Goal: Task Accomplishment & Management: Manage account settings

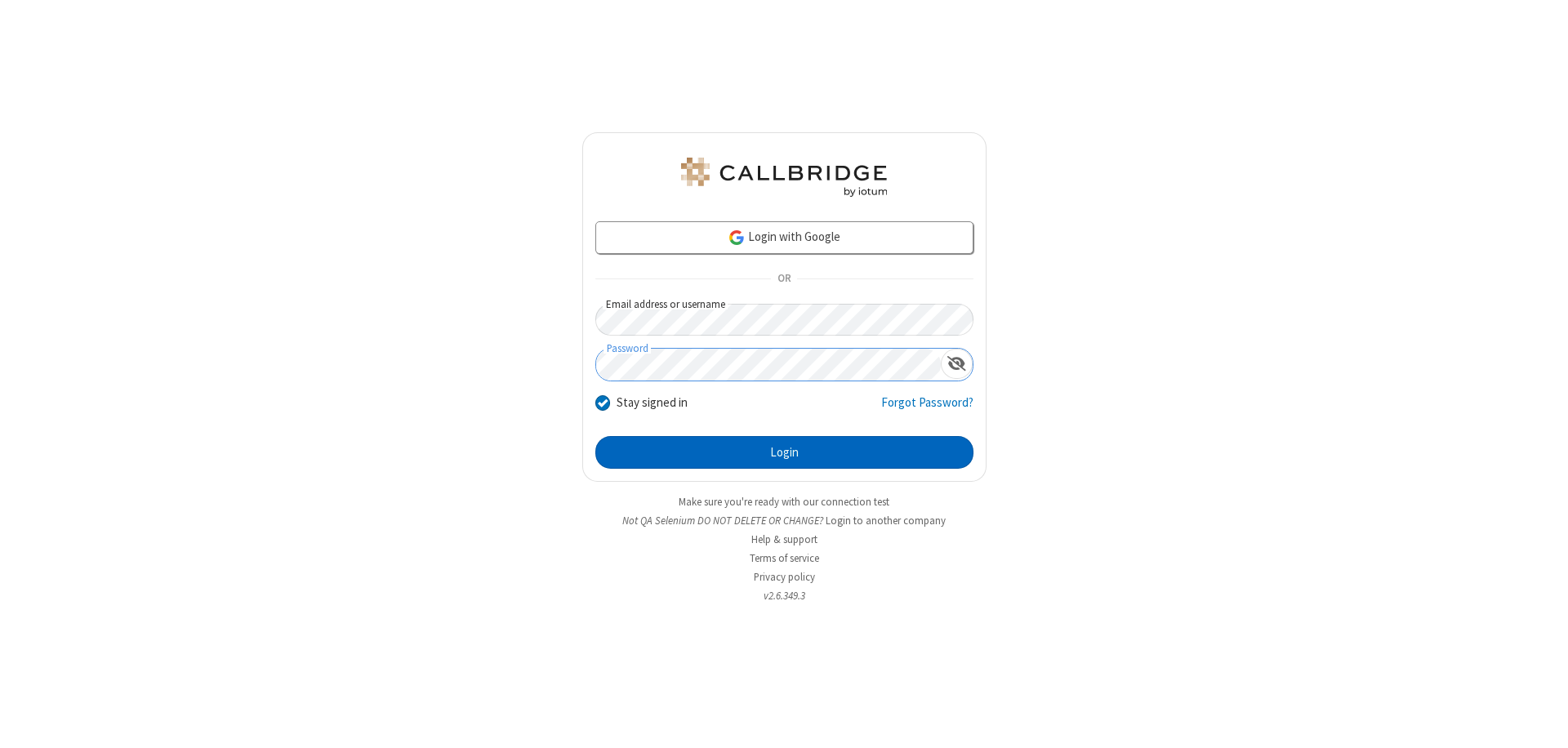
click at [784, 453] on button "Login" at bounding box center [784, 453] width 378 height 33
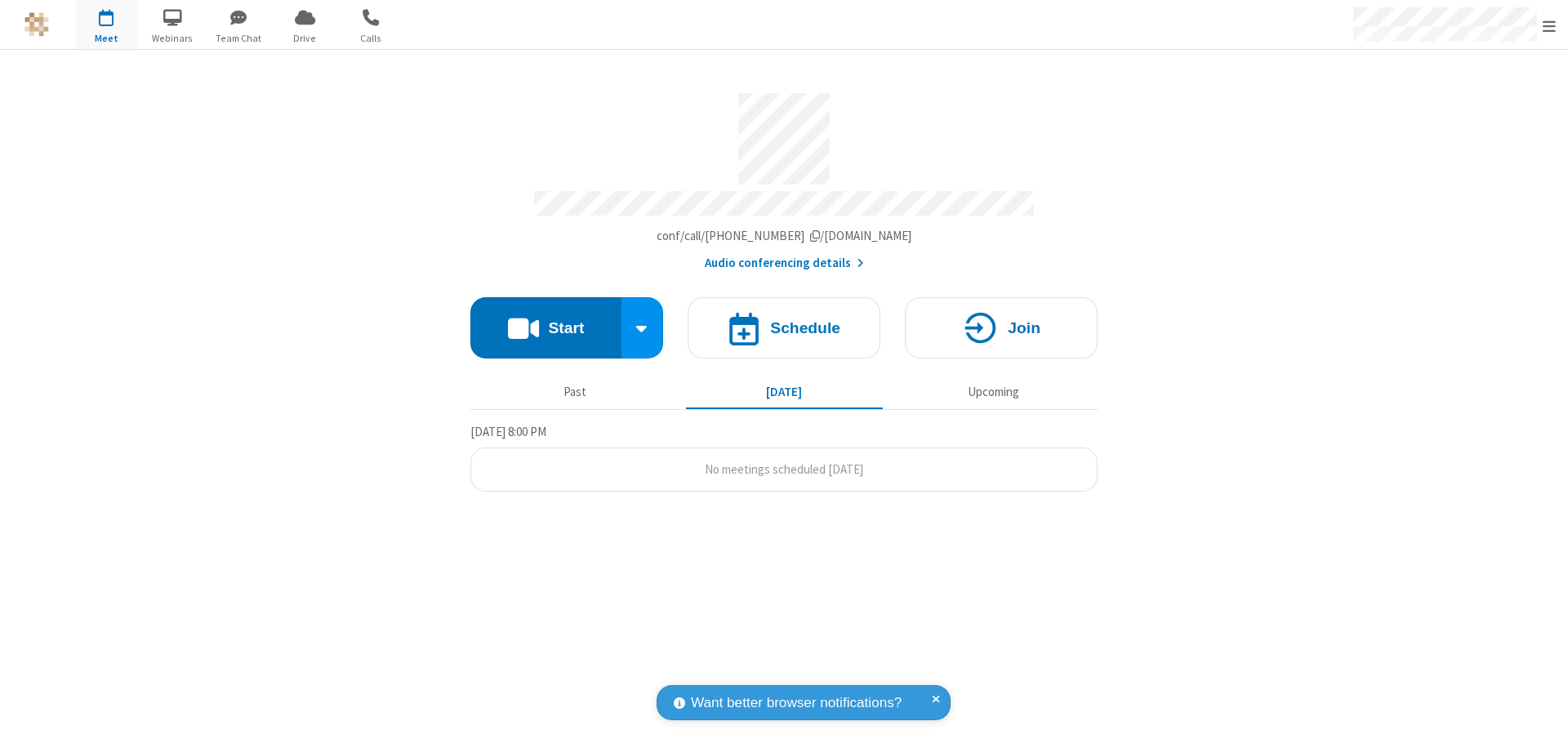
click at [1549, 25] on span "Open menu" at bounding box center [1549, 26] width 13 height 16
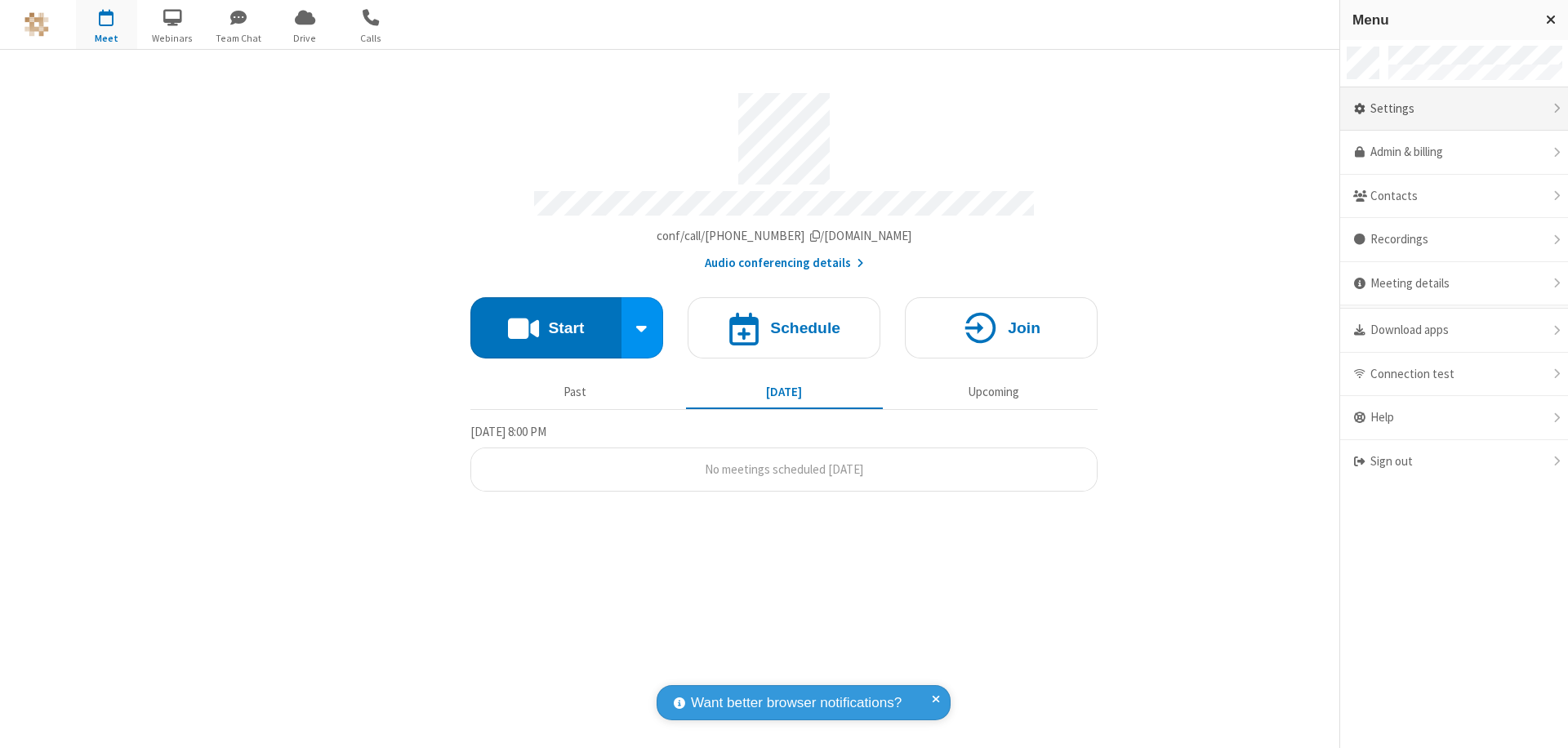
click at [1453, 109] on div "Settings" at bounding box center [1453, 110] width 228 height 44
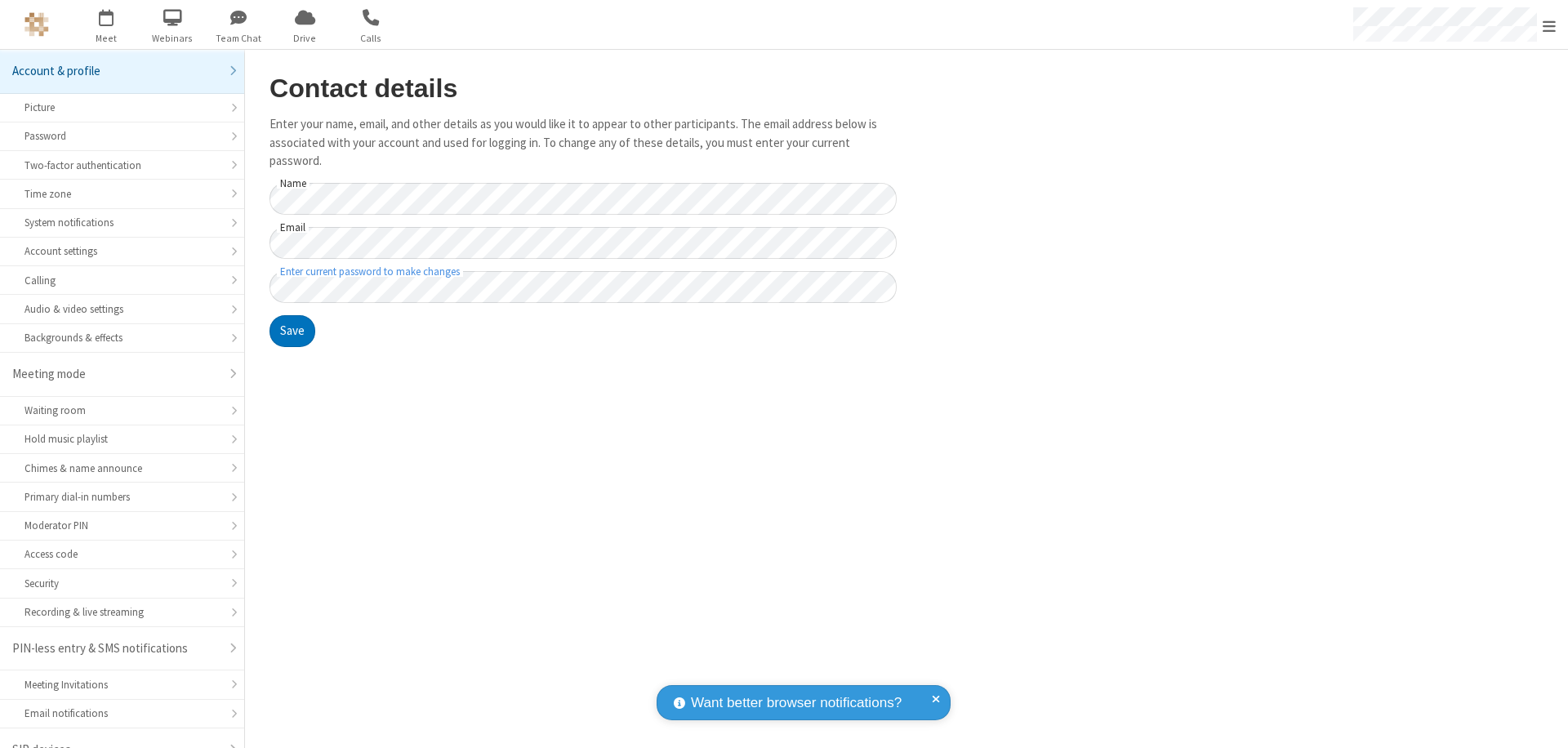
scroll to position [23, 0]
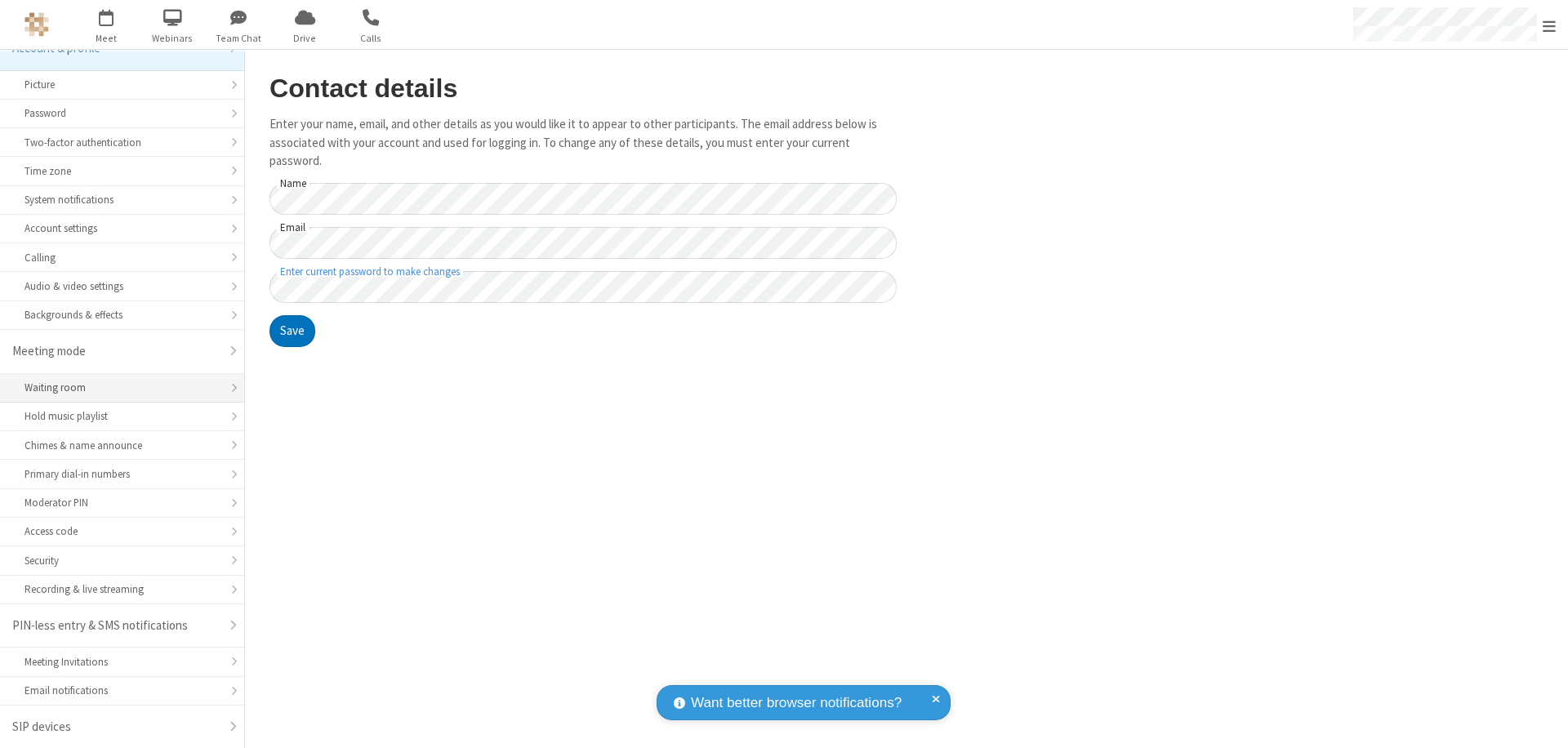
click at [116, 388] on div "Waiting room" at bounding box center [122, 387] width 195 height 16
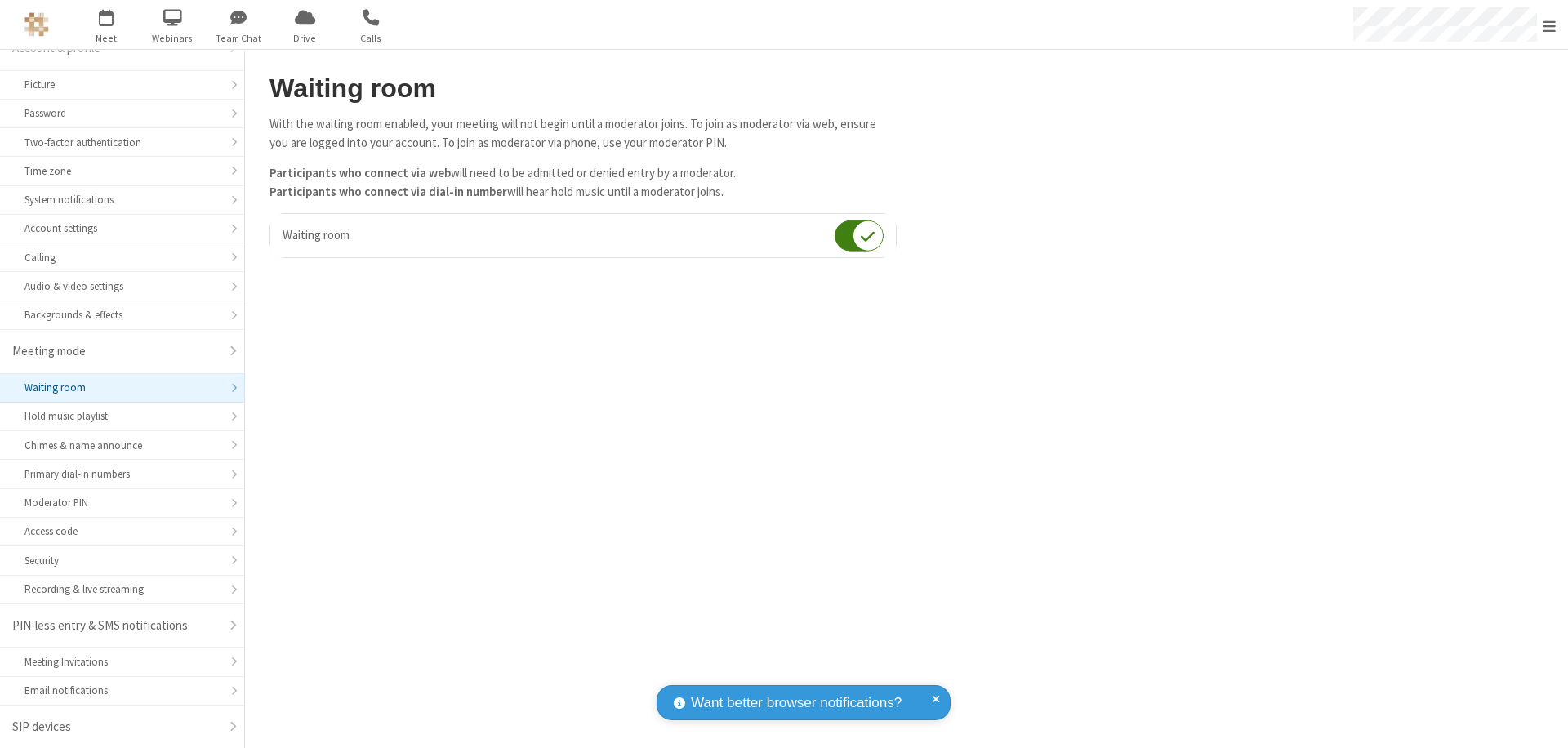
click at [859, 235] on input "checkbox" at bounding box center [859, 235] width 49 height 32
checkbox input "false"
click at [1549, 25] on span "Open menu" at bounding box center [1549, 26] width 13 height 16
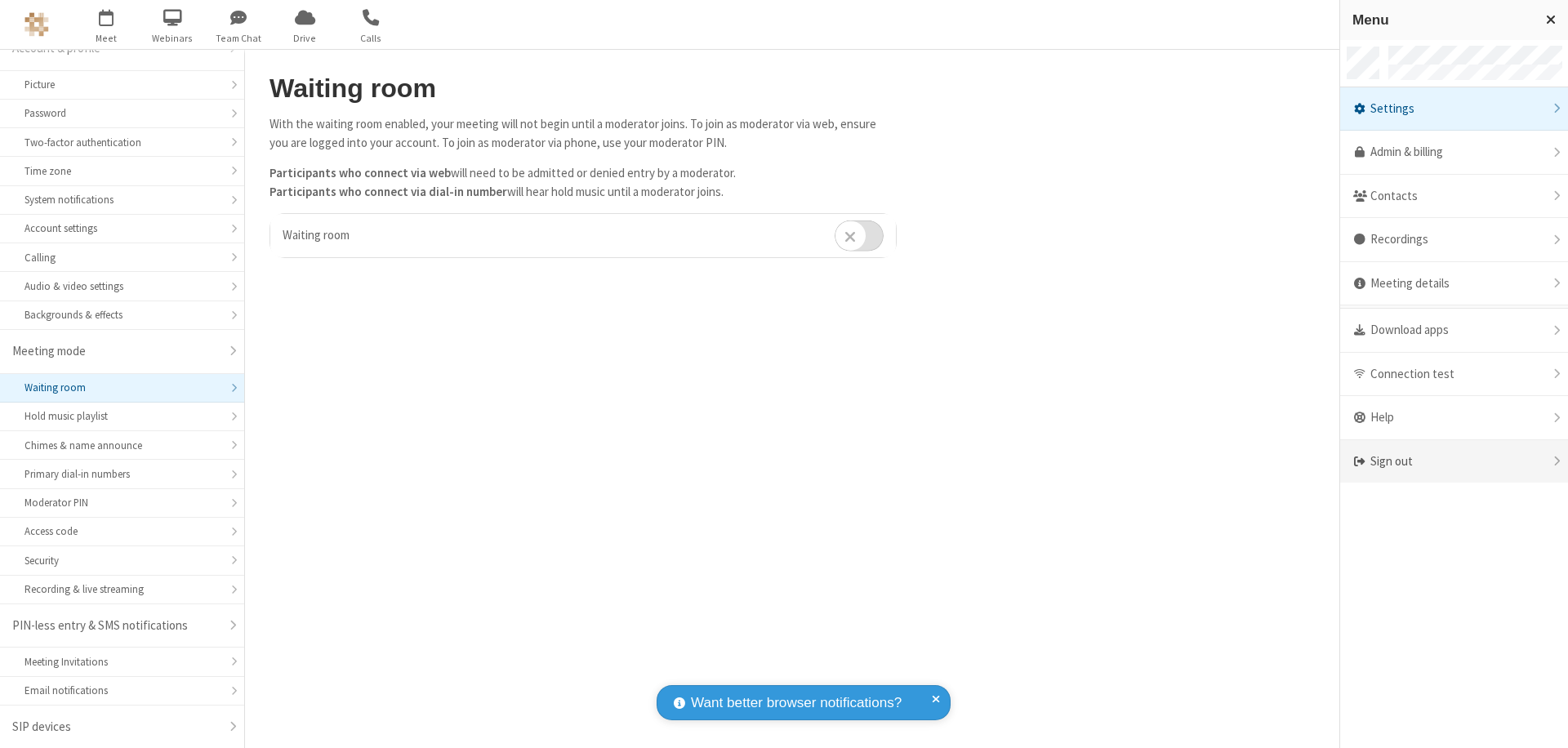
click at [1453, 462] on div "Sign out" at bounding box center [1453, 462] width 228 height 43
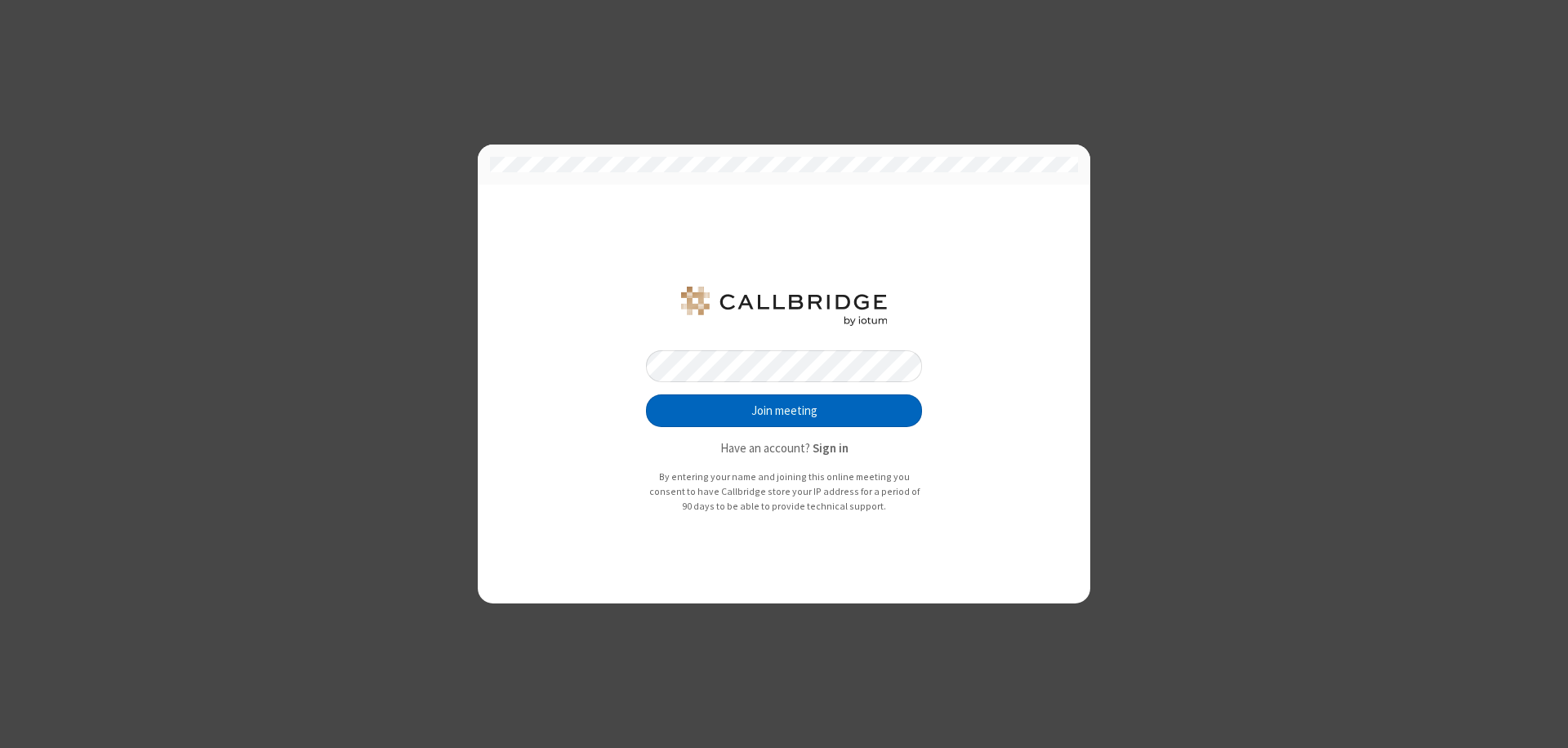
click at [784, 411] on button "Join meeting" at bounding box center [783, 411] width 276 height 33
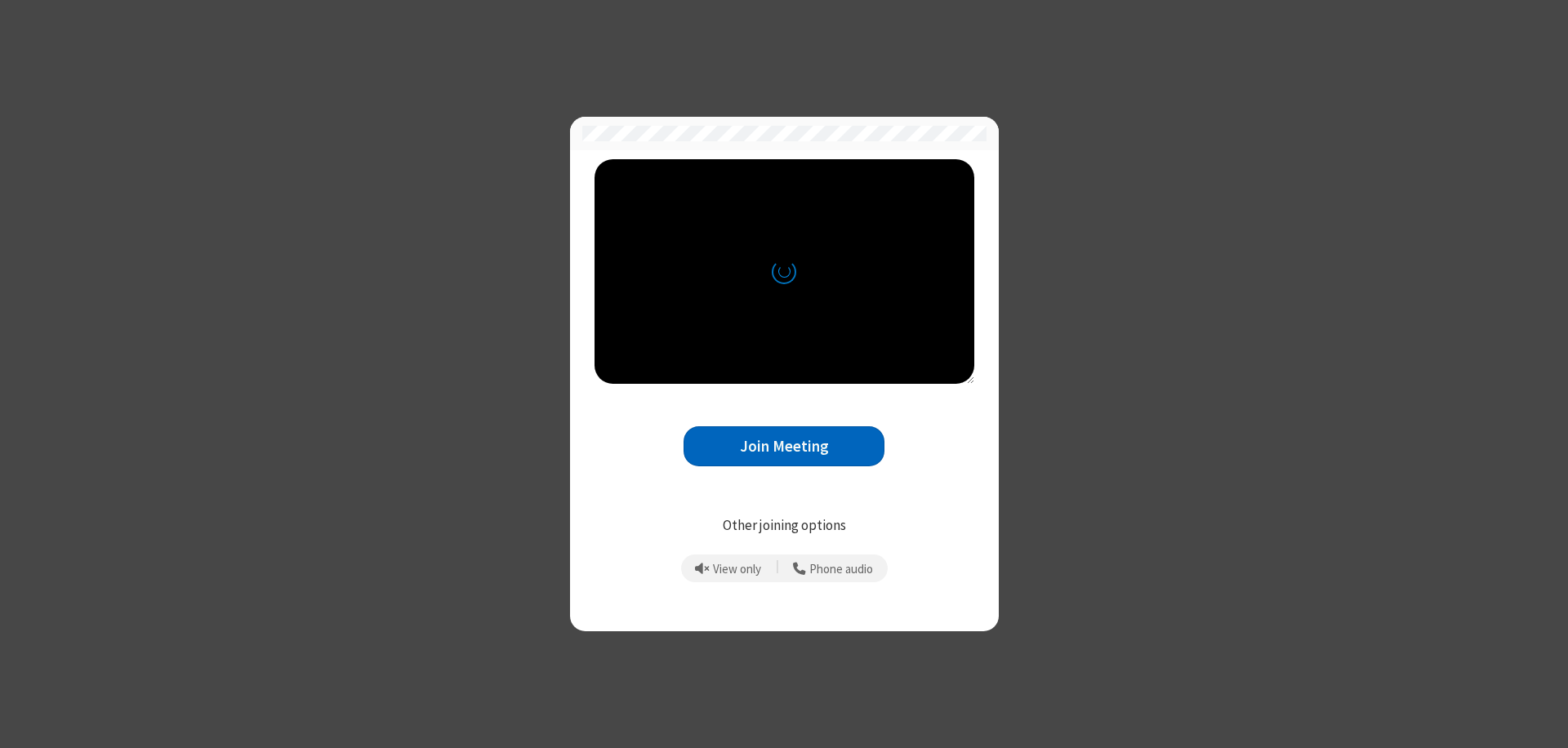
click at [784, 446] on button "Join Meeting" at bounding box center [783, 446] width 201 height 40
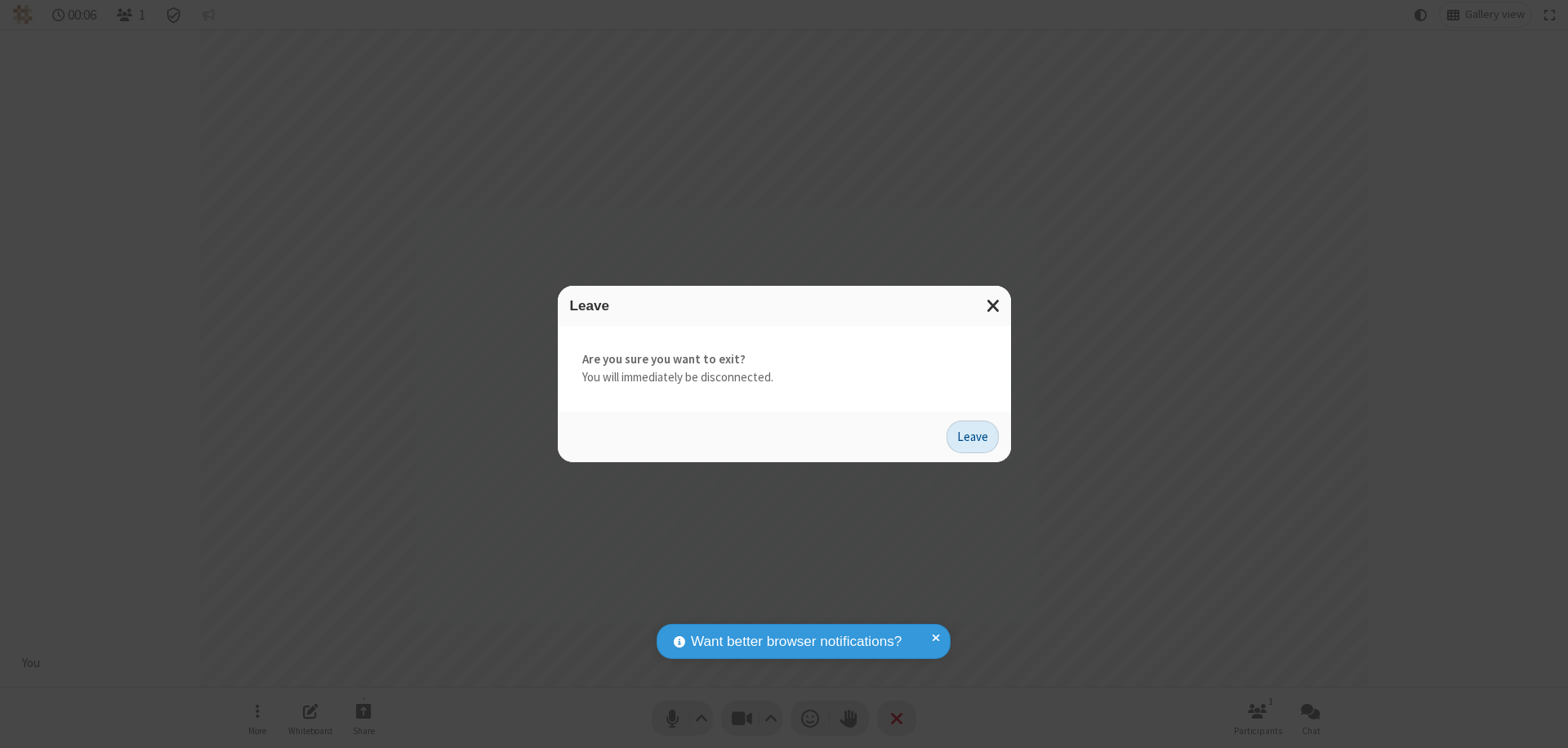
click at [972, 436] on button "Leave" at bounding box center [972, 437] width 52 height 33
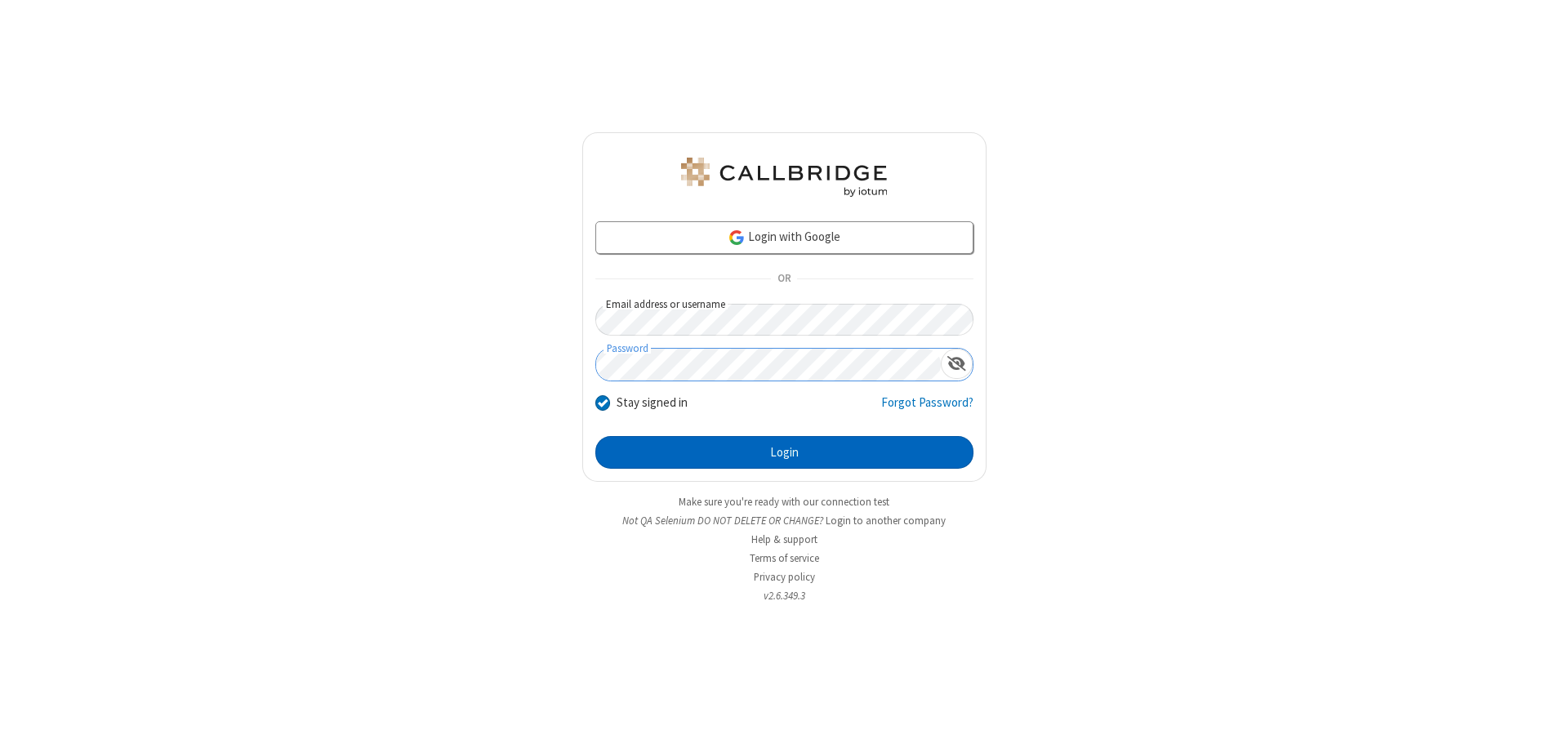
click at [784, 453] on button "Login" at bounding box center [784, 453] width 378 height 33
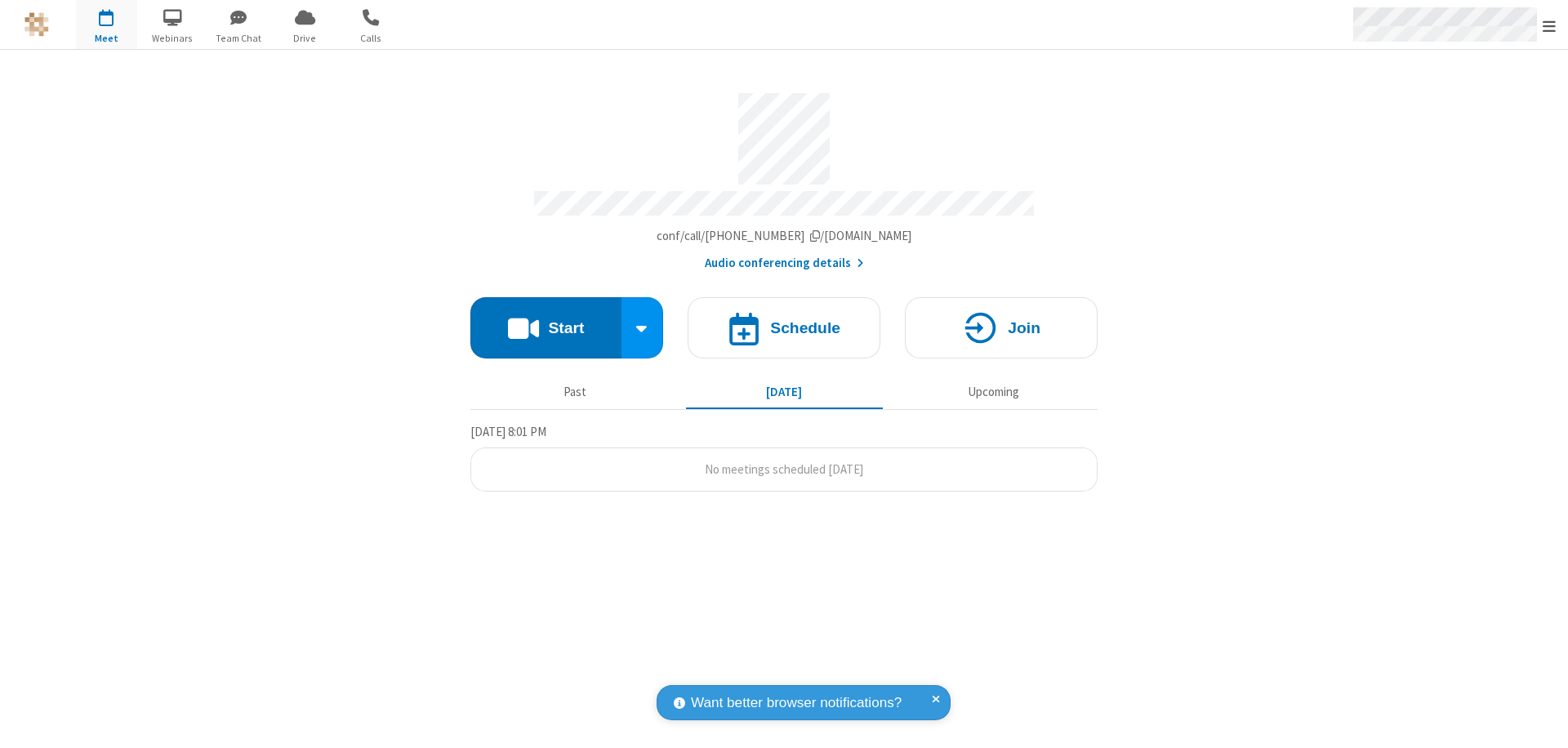
click at [1549, 25] on span "Open menu" at bounding box center [1549, 26] width 13 height 16
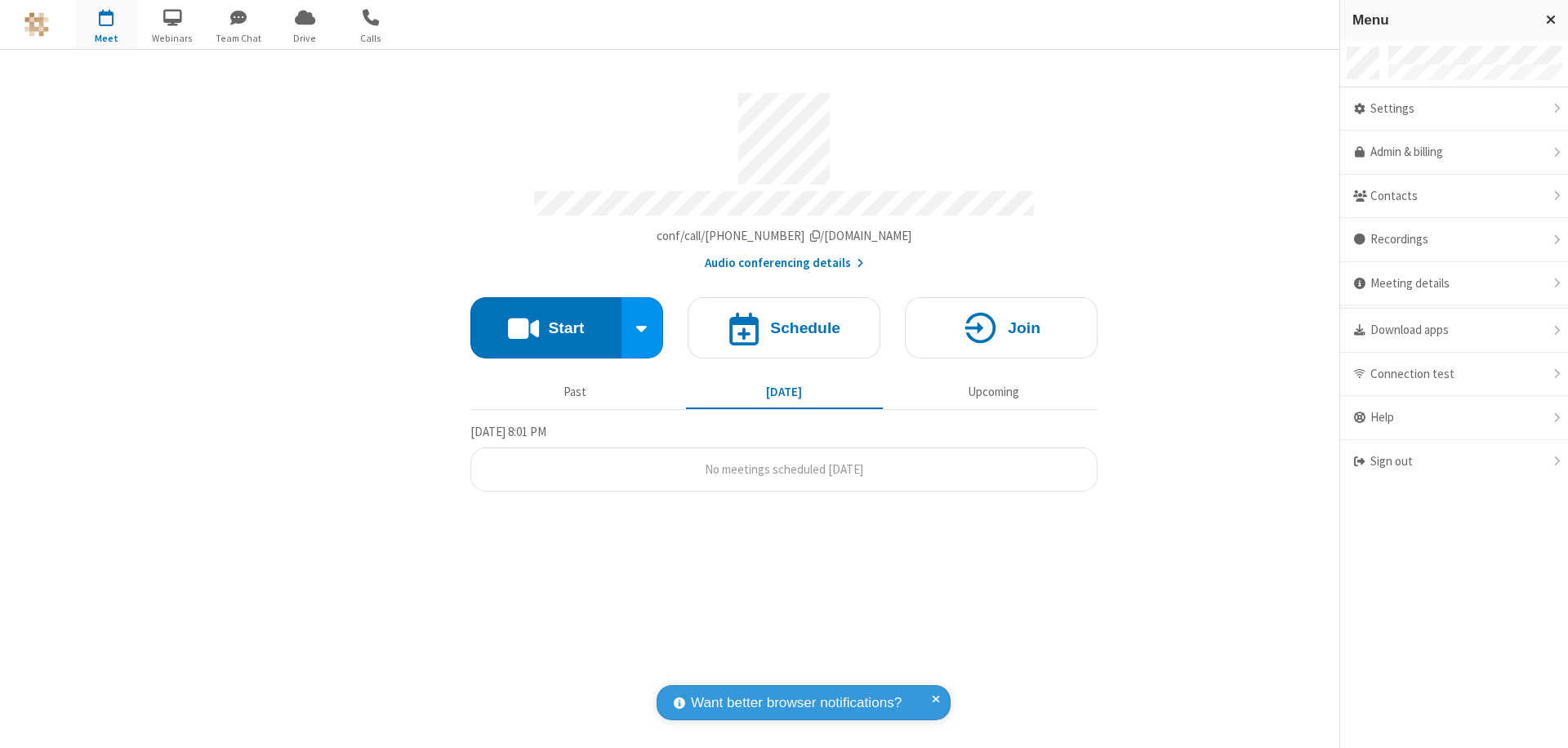
click at [1453, 109] on div "Settings" at bounding box center [1453, 110] width 228 height 44
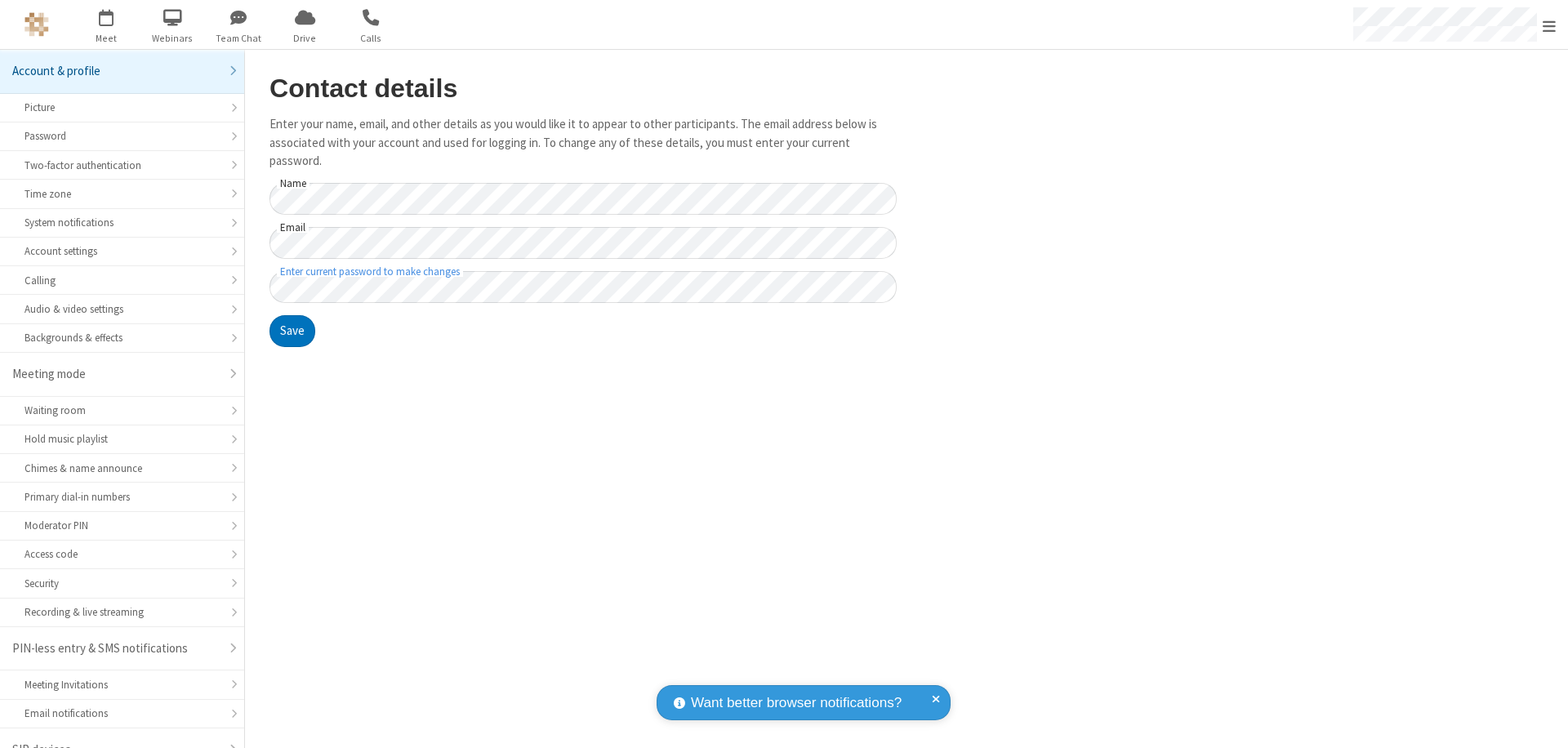
scroll to position [23, 0]
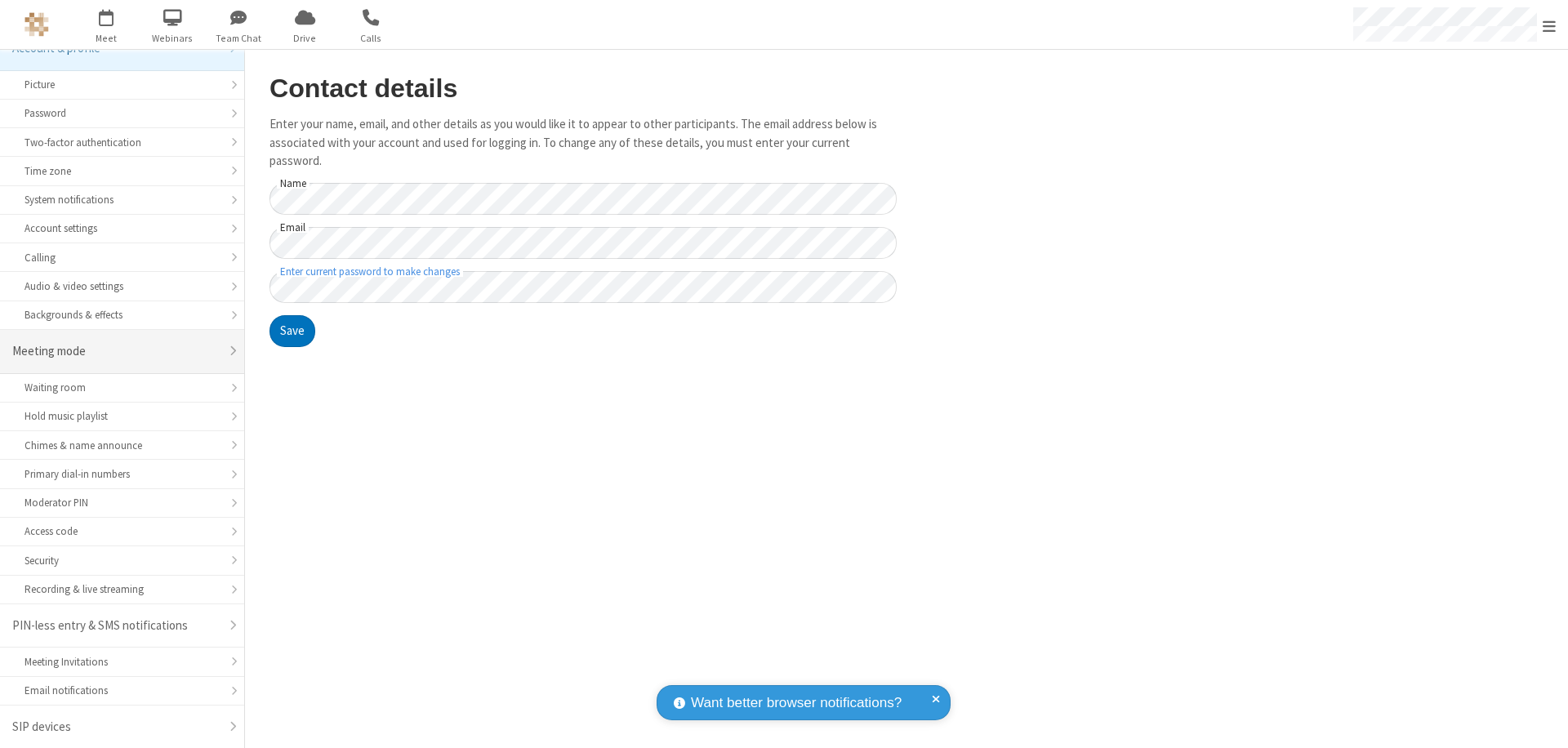
click at [116, 351] on div "Meeting mode" at bounding box center [115, 351] width 207 height 19
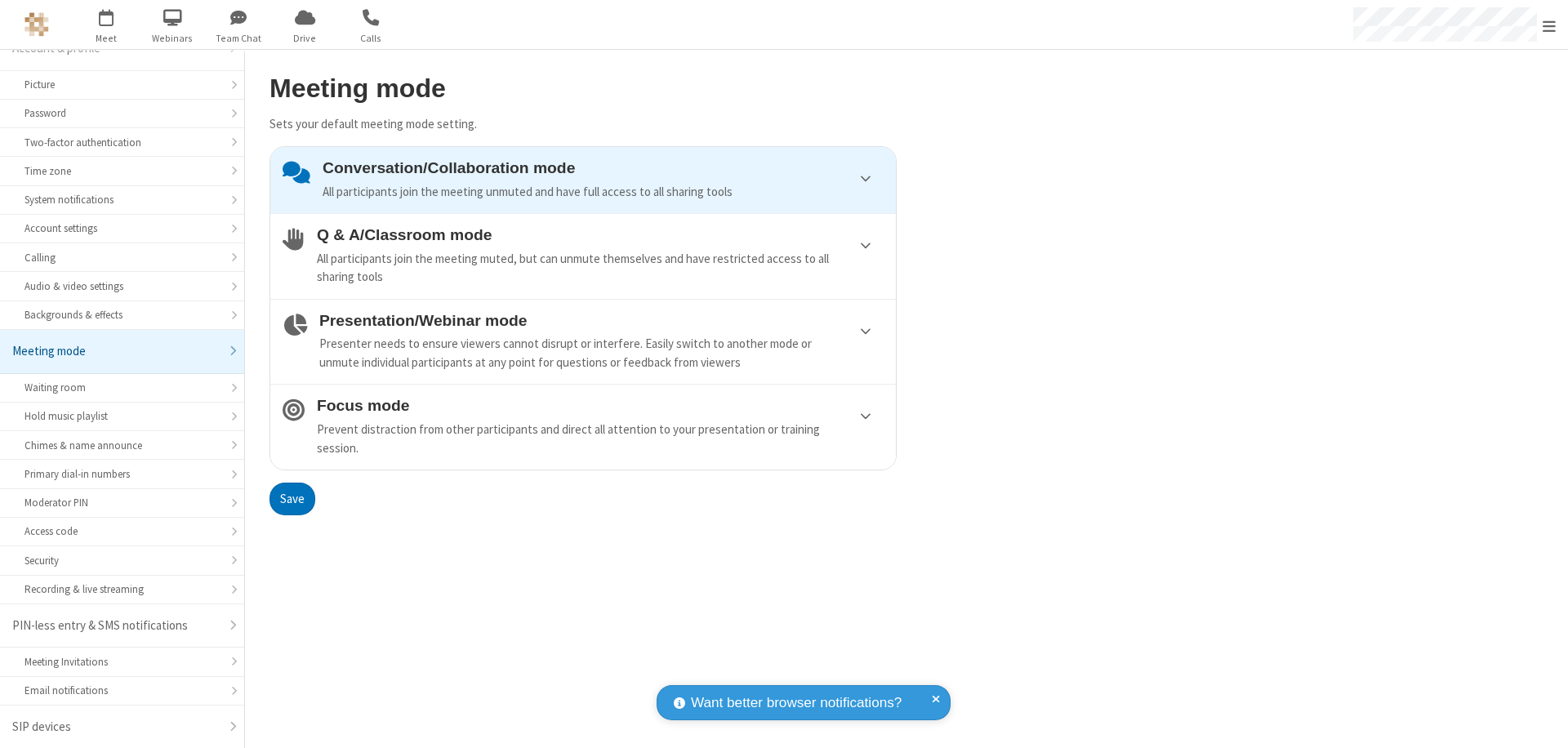
click at [583, 179] on div "Conversation/Collaboration mode All participants join the meeting unmuted and h…" at bounding box center [602, 180] width 561 height 42
click at [291, 498] on button "Save" at bounding box center [292, 499] width 46 height 33
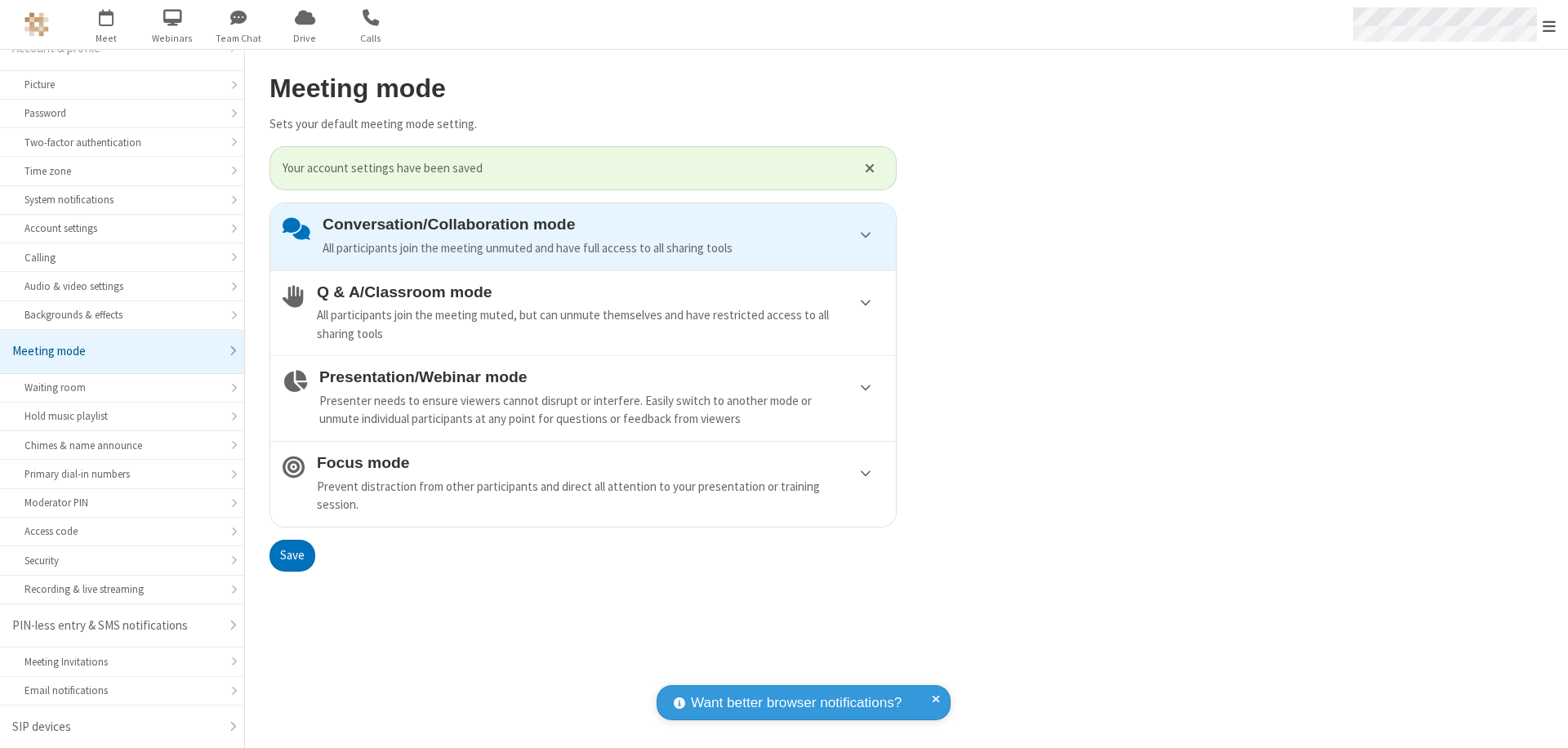
click at [1549, 25] on span "Open menu" at bounding box center [1549, 26] width 13 height 16
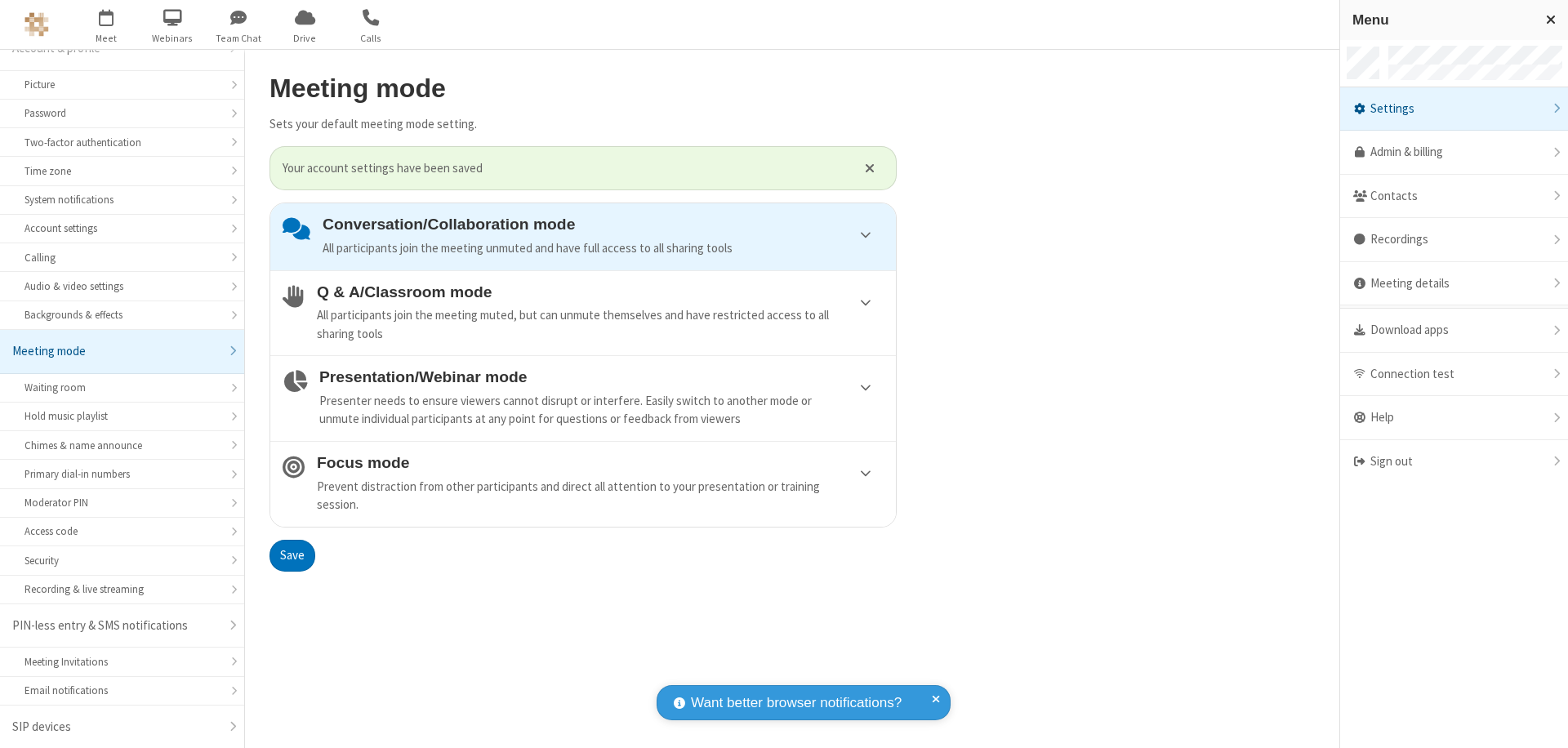
click at [1453, 462] on div "Sign out" at bounding box center [1453, 462] width 228 height 43
